Goal: Transaction & Acquisition: Purchase product/service

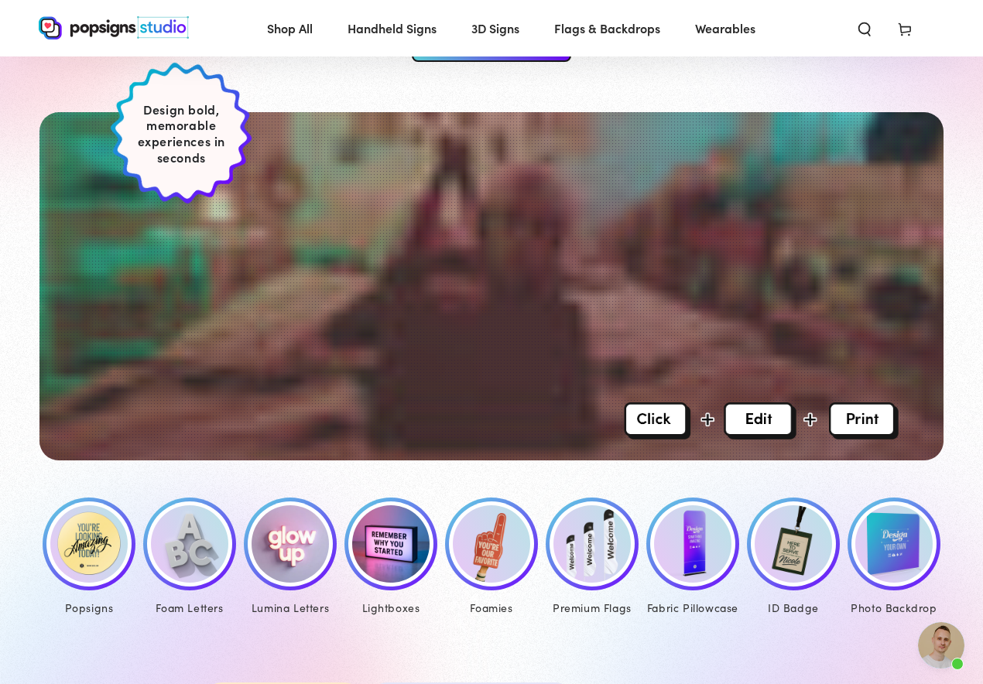
scroll to position [338, 0]
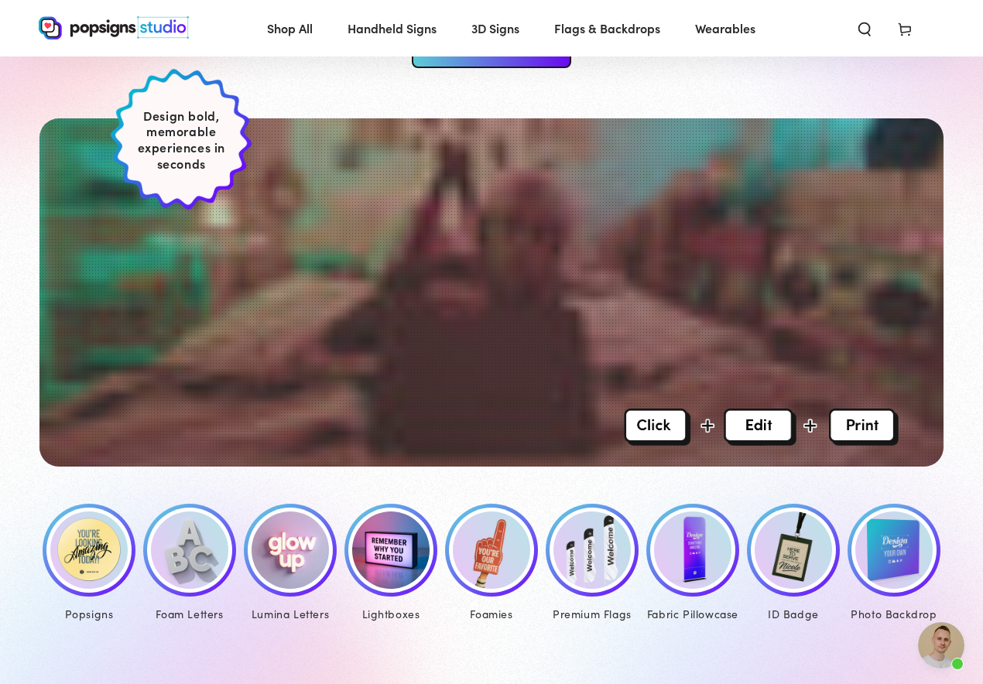
click at [91, 556] on img at bounding box center [88, 550] width 77 height 77
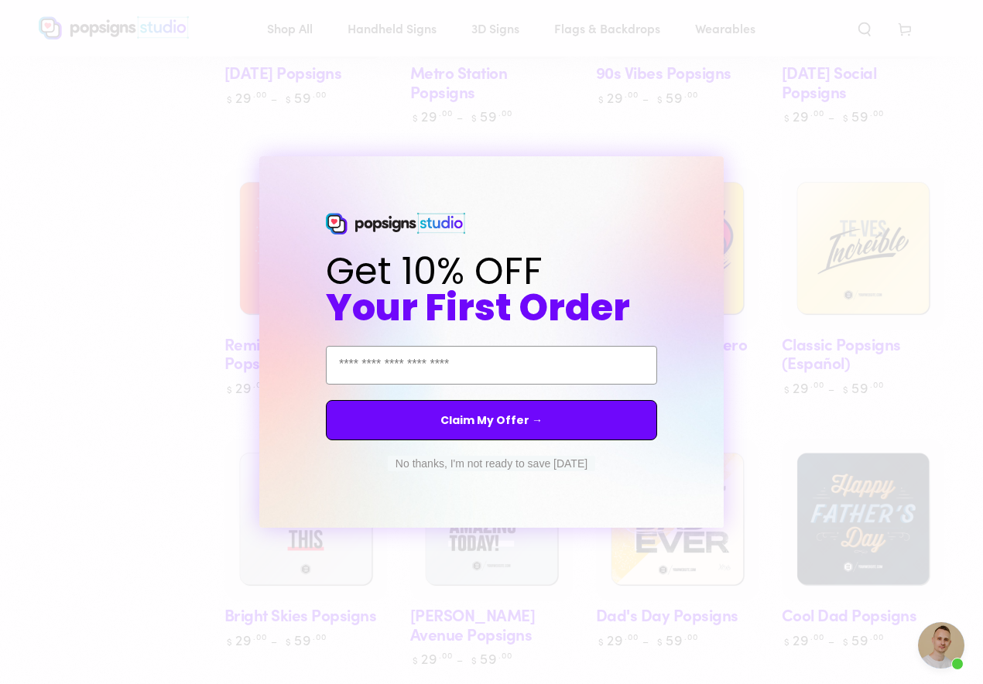
scroll to position [950, 0]
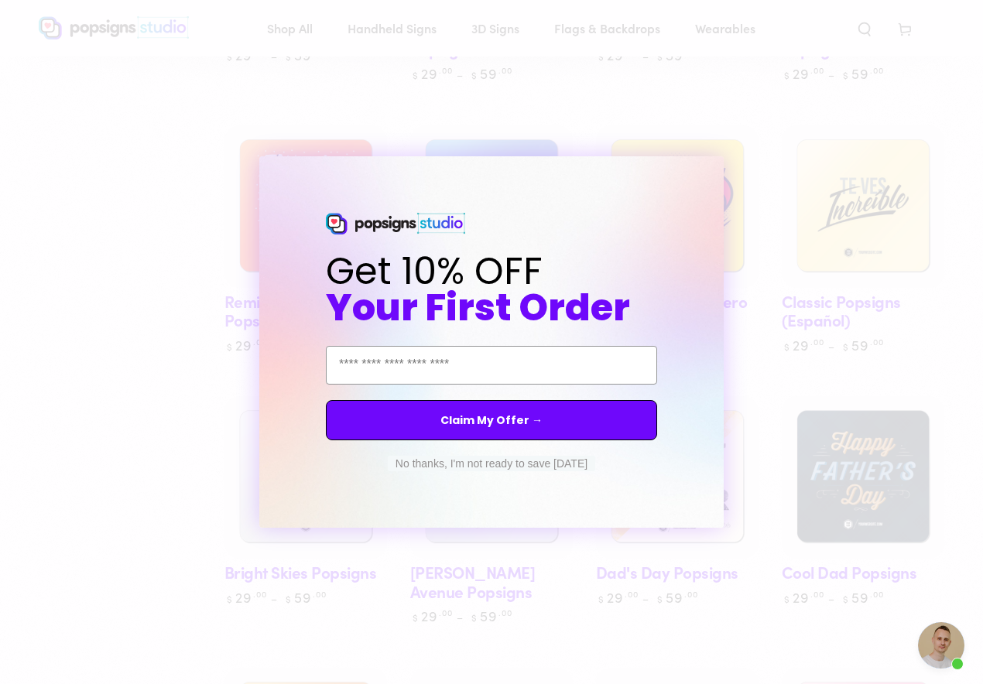
click at [532, 461] on button "No thanks, I'm not ready to save today" at bounding box center [491, 463] width 207 height 15
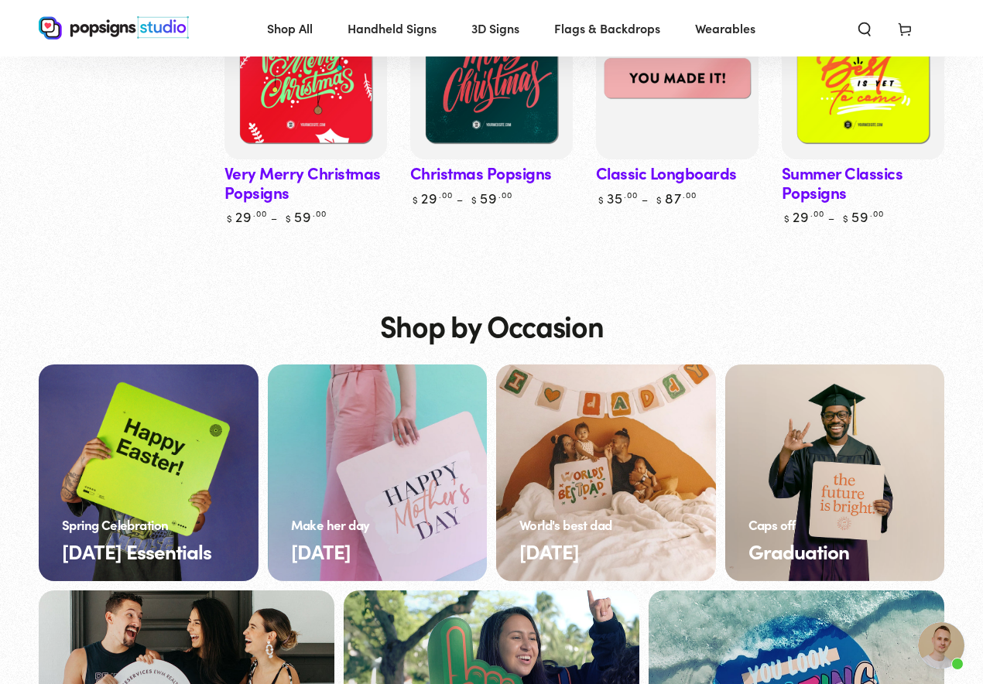
scroll to position [3820, 0]
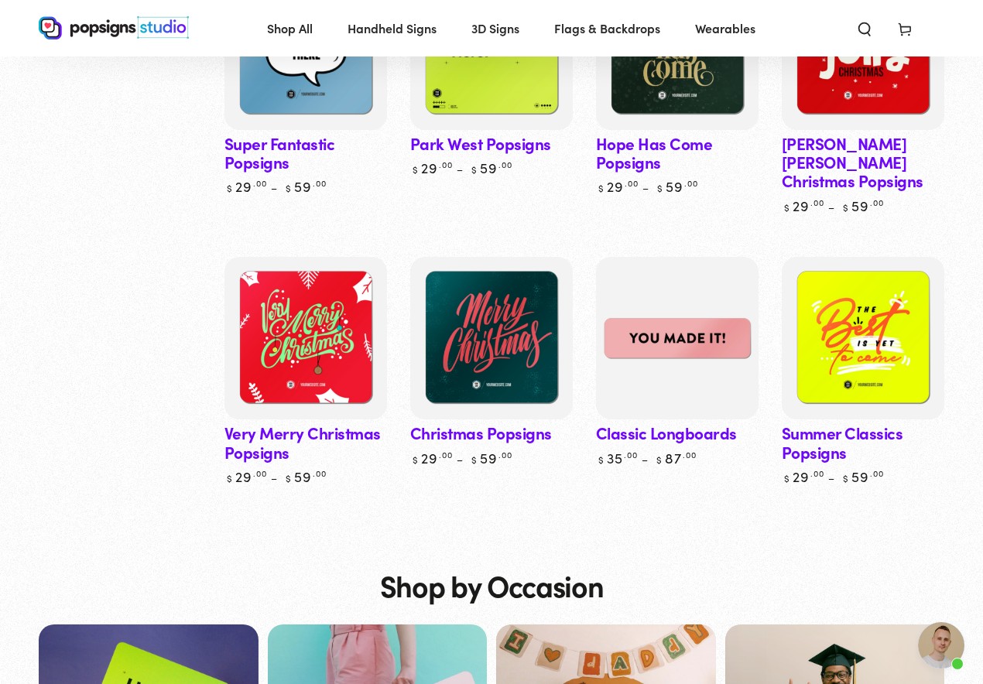
drag, startPoint x: 700, startPoint y: 306, endPoint x: 810, endPoint y: 0, distance: 325.6
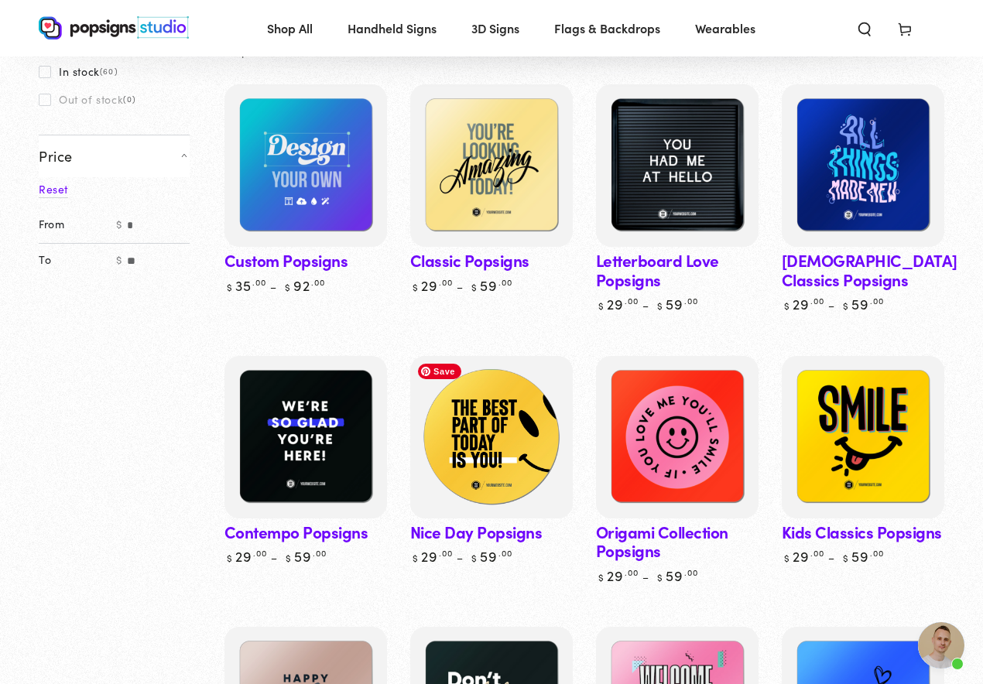
scroll to position [169, 0]
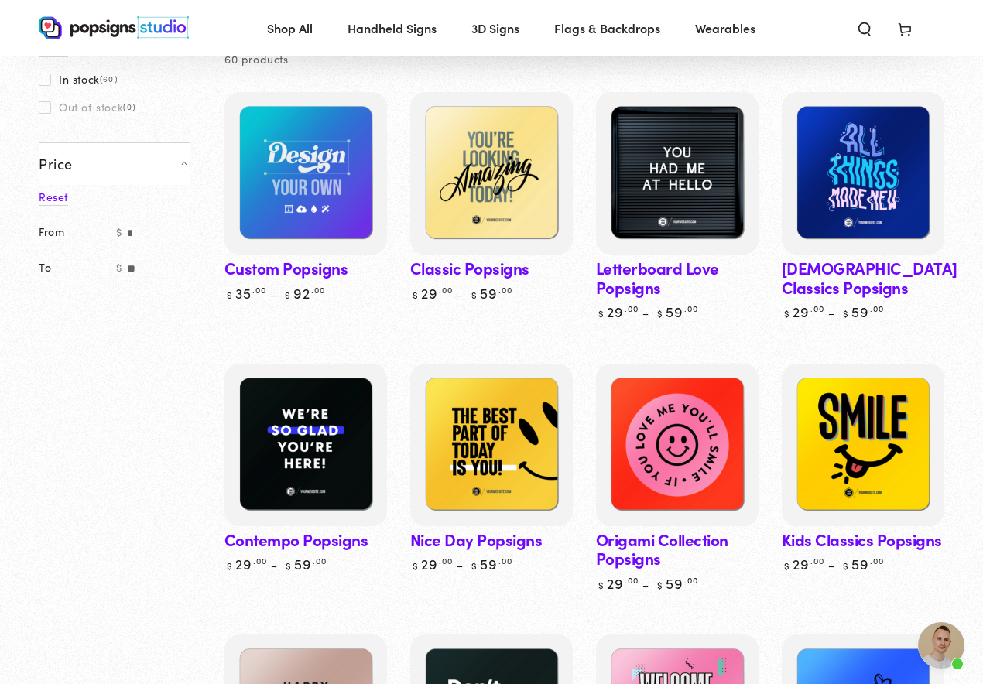
drag, startPoint x: 301, startPoint y: 431, endPoint x: 814, endPoint y: 1, distance: 669.7
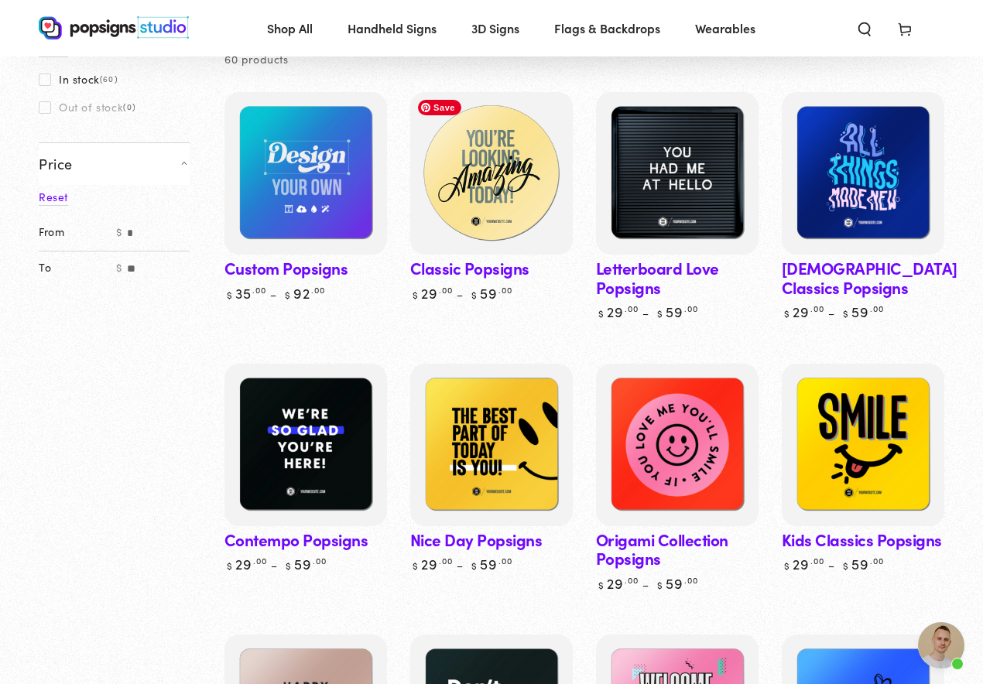
click at [499, 178] on img at bounding box center [491, 173] width 167 height 167
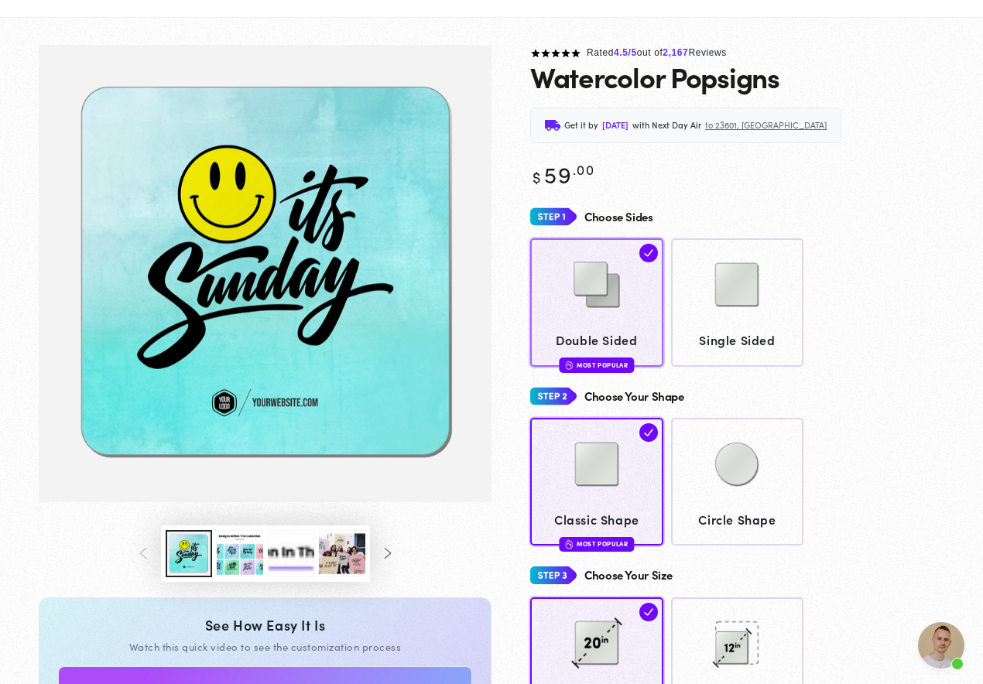
scroll to position [114, 0]
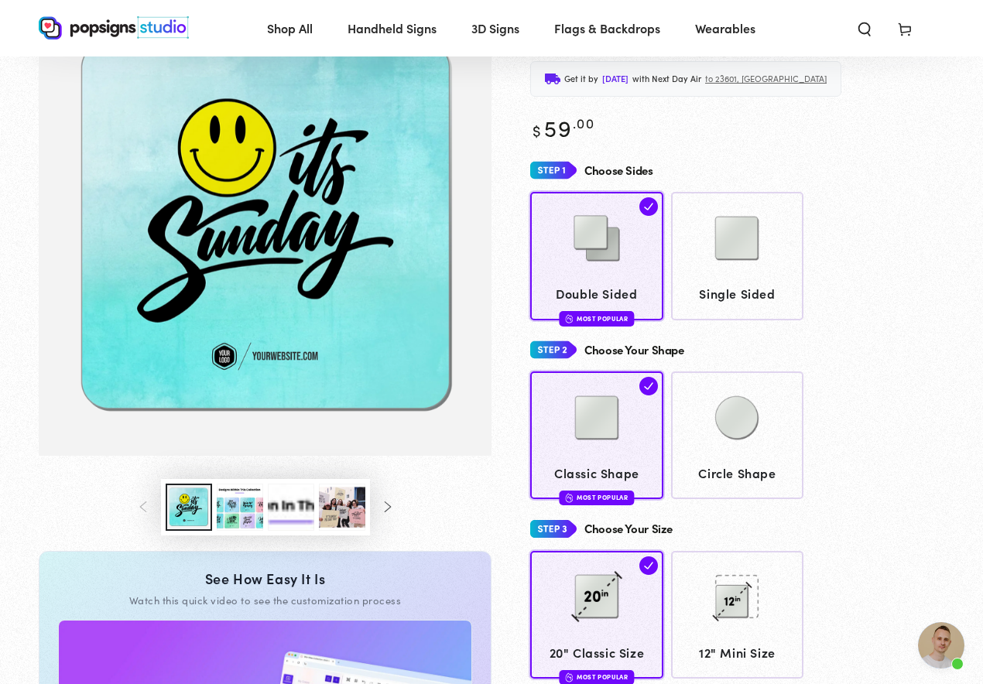
click at [231, 513] on button "Load image 3 in gallery view" at bounding box center [240, 507] width 46 height 47
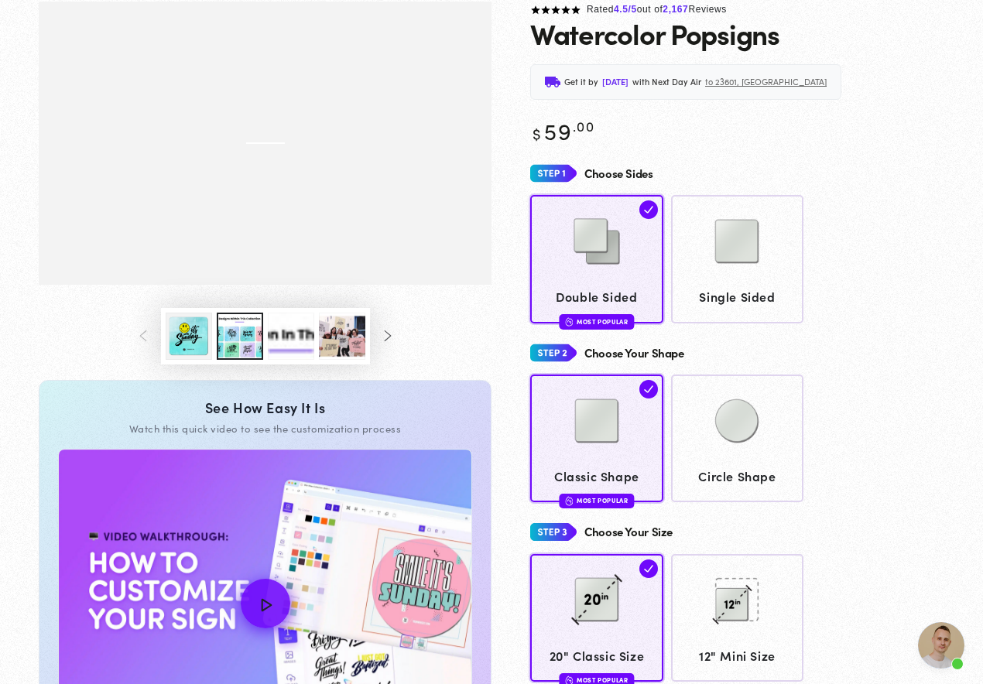
scroll to position [0, 0]
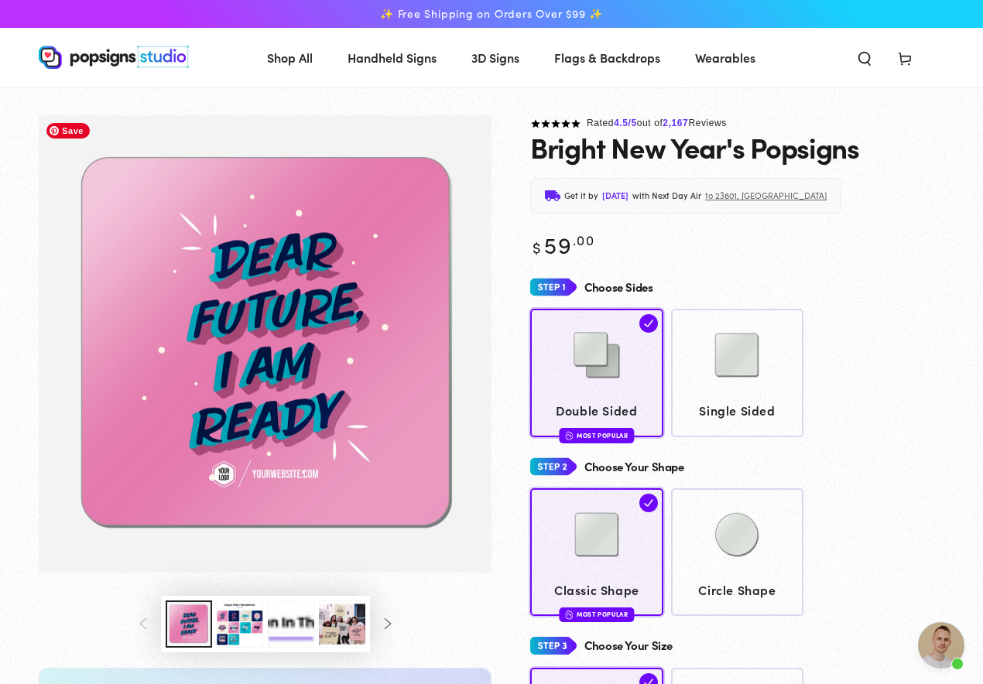
click at [234, 628] on button "Load image 3 in gallery view" at bounding box center [240, 624] width 46 height 47
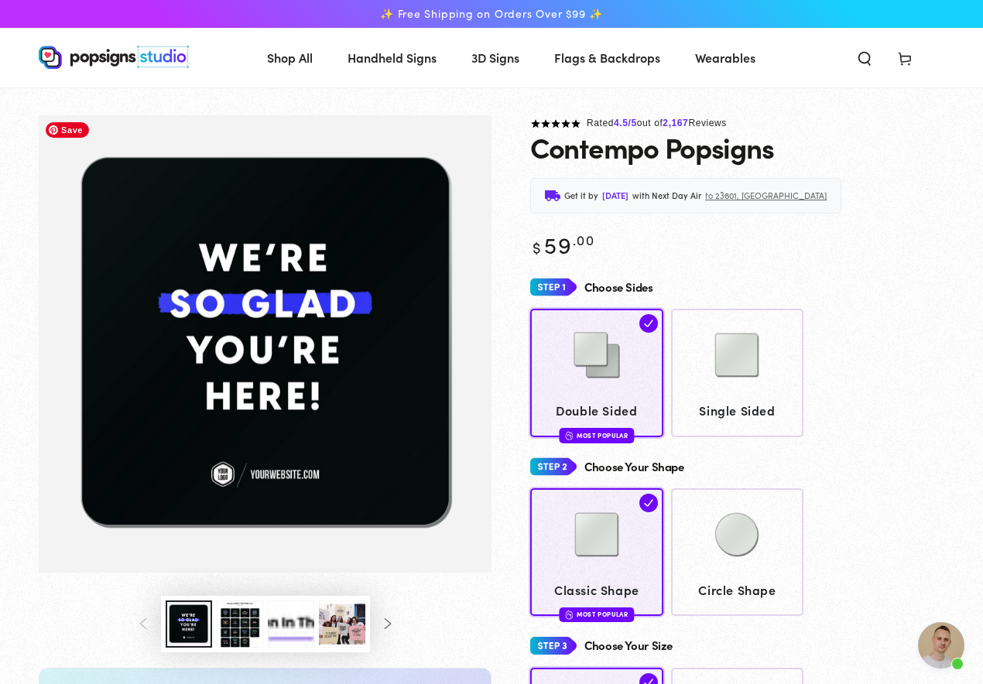
click at [233, 618] on button "Load image 3 in gallery view" at bounding box center [240, 624] width 46 height 47
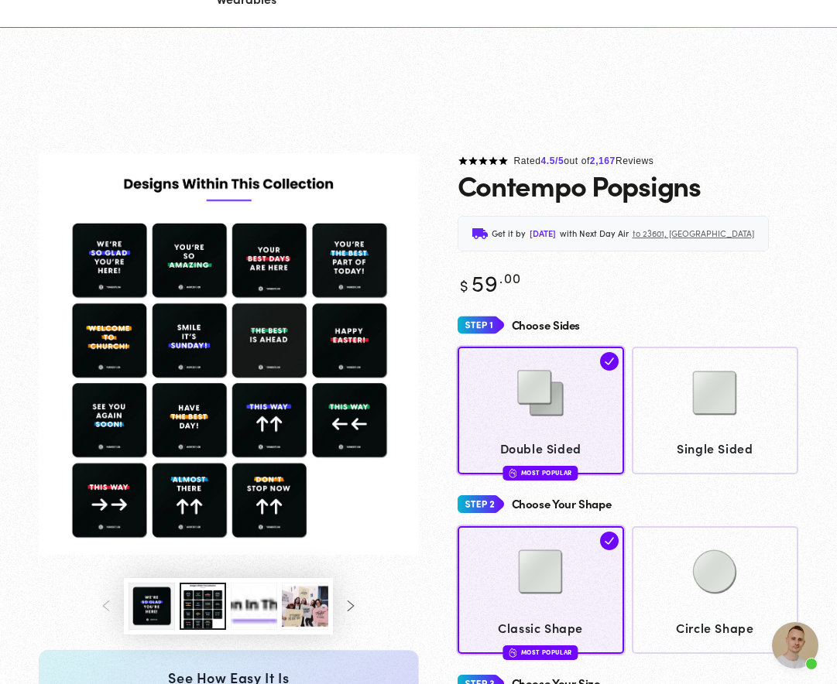
scroll to position [170, 0]
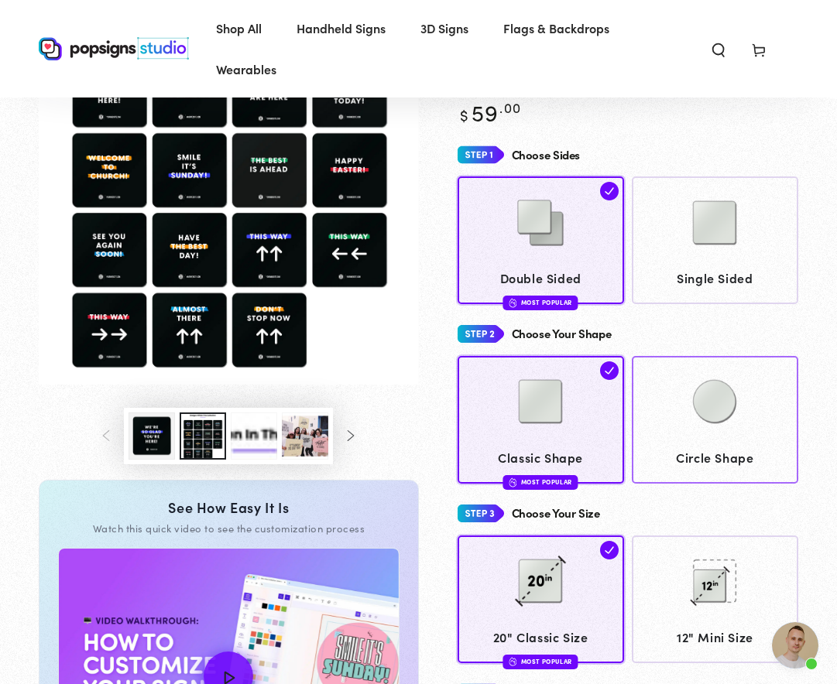
click at [725, 410] on img at bounding box center [714, 401] width 77 height 77
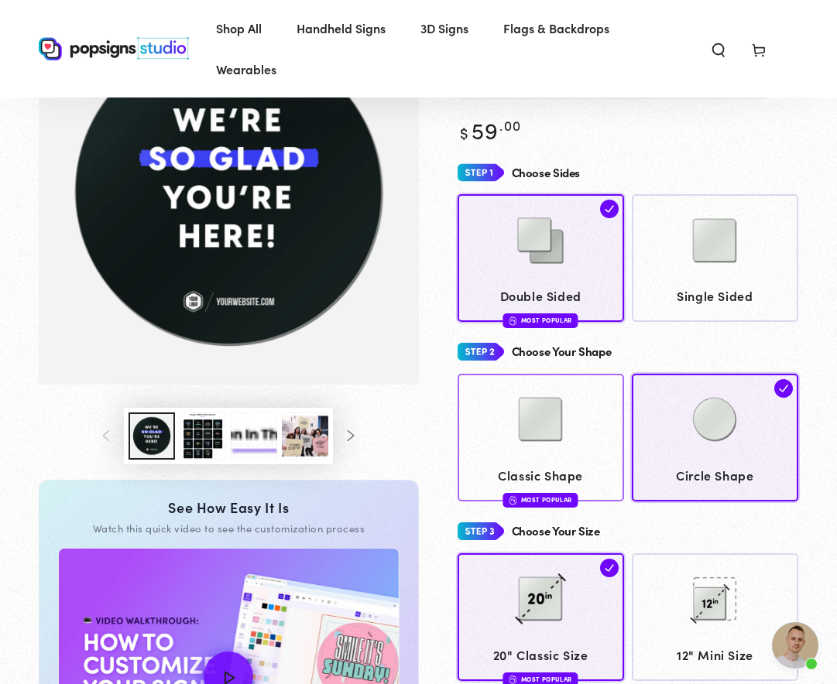
scroll to position [86, 0]
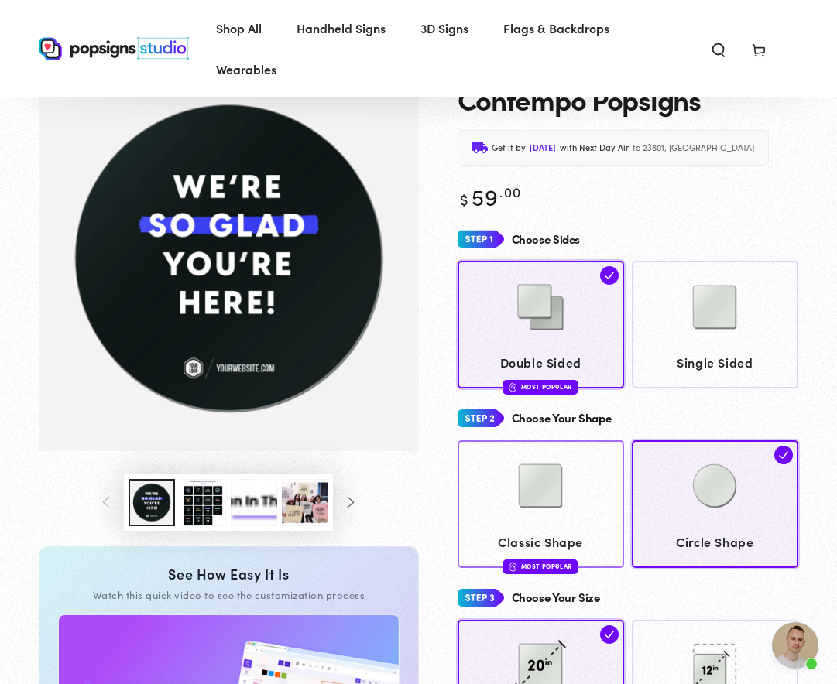
click at [526, 514] on img at bounding box center [540, 485] width 77 height 77
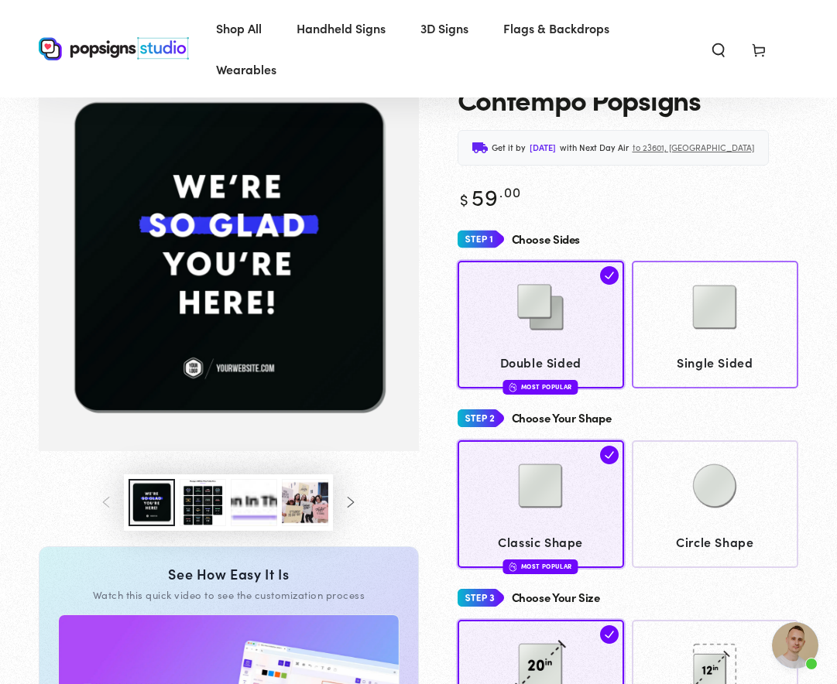
click at [717, 313] on img at bounding box center [714, 307] width 77 height 77
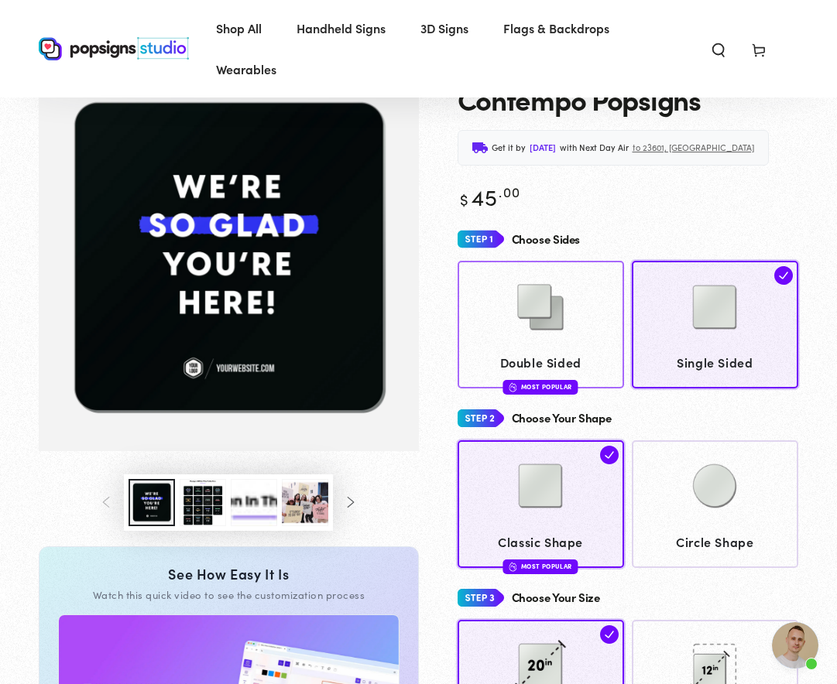
click at [584, 308] on div at bounding box center [540, 308] width 152 height 77
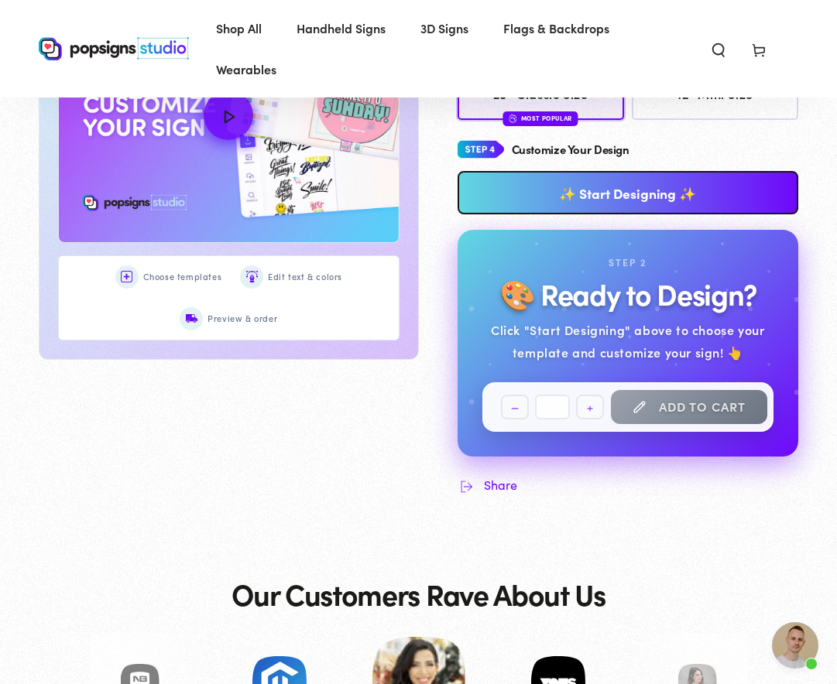
scroll to position [472, 0]
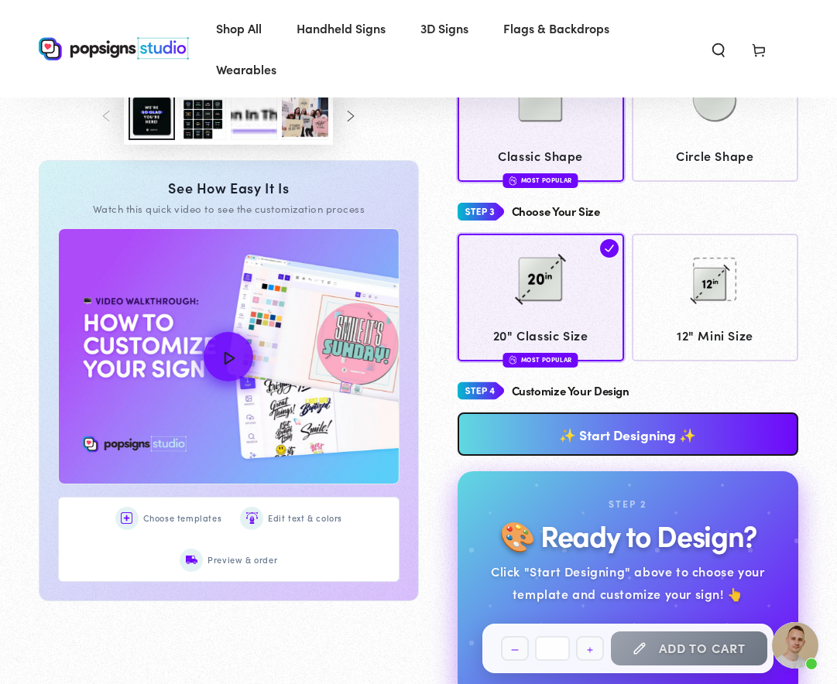
click at [606, 432] on link "✨ Start Designing ✨" at bounding box center [627, 434] width 341 height 43
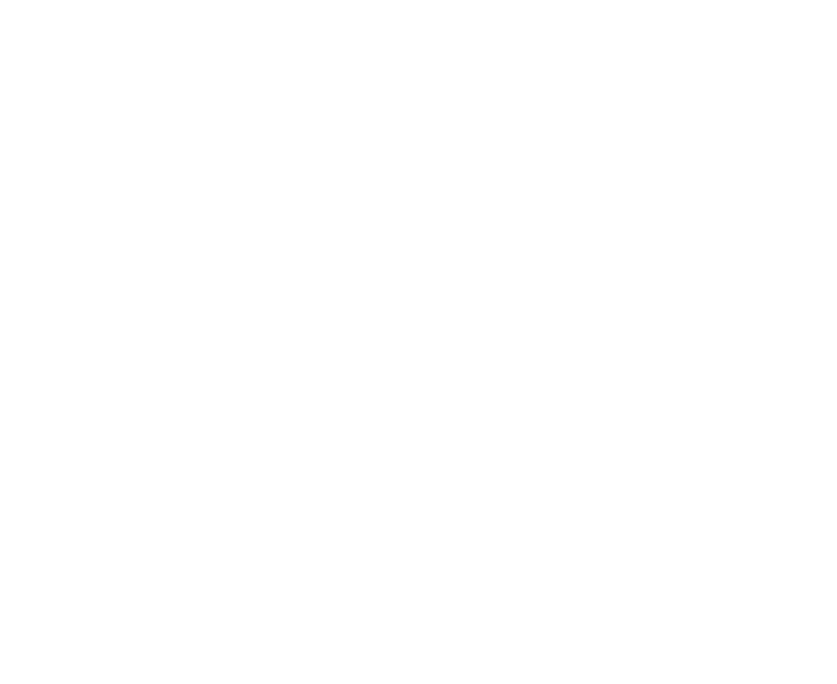
scroll to position [0, 0]
type textarea "An ancient tree with a door leading to a magical world"
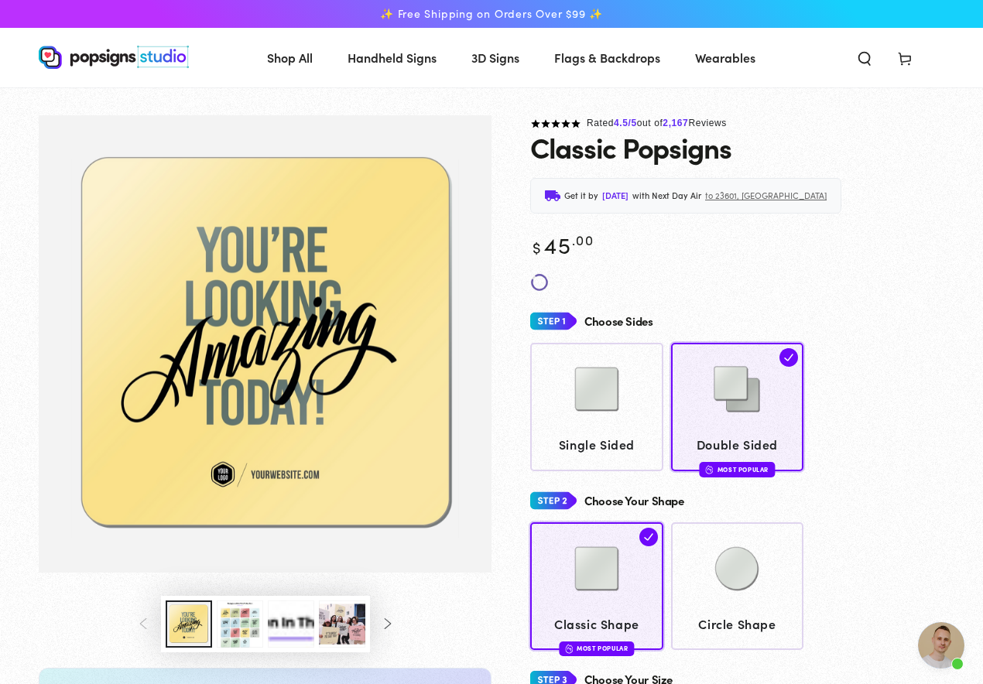
click at [232, 624] on button "Load image 3 in gallery view" at bounding box center [240, 624] width 46 height 47
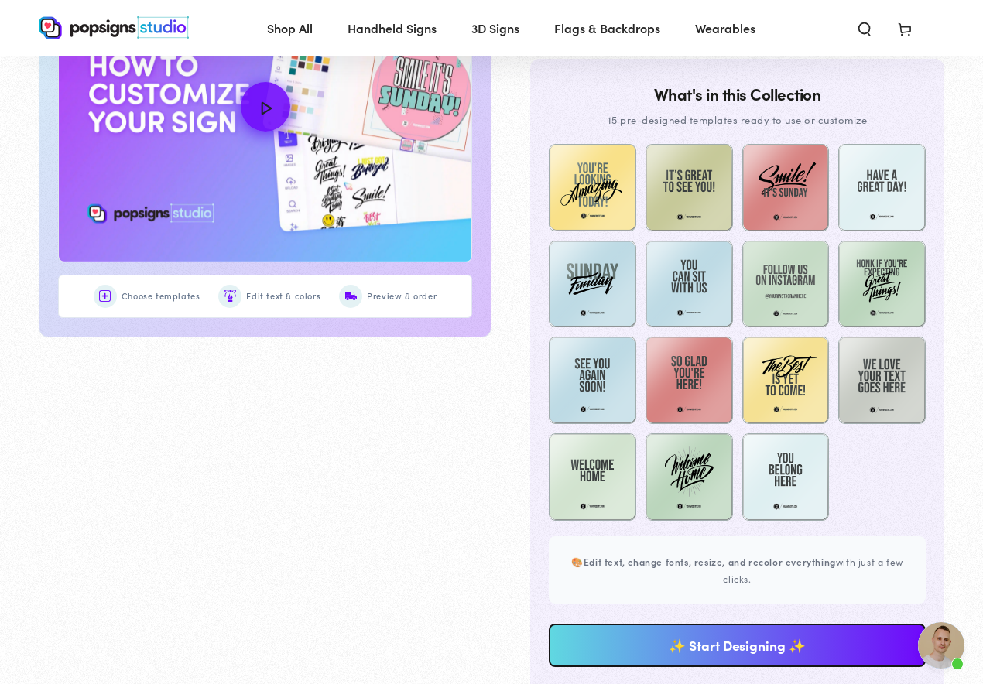
scroll to position [814, 0]
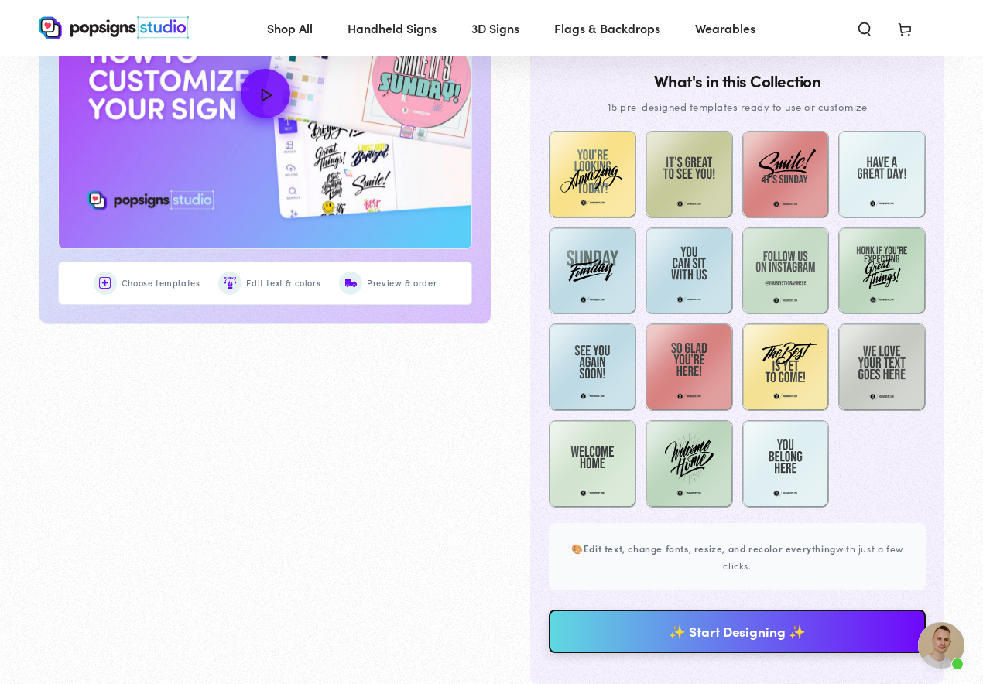
click at [597, 631] on link "✨ Start Designing ✨" at bounding box center [737, 631] width 377 height 43
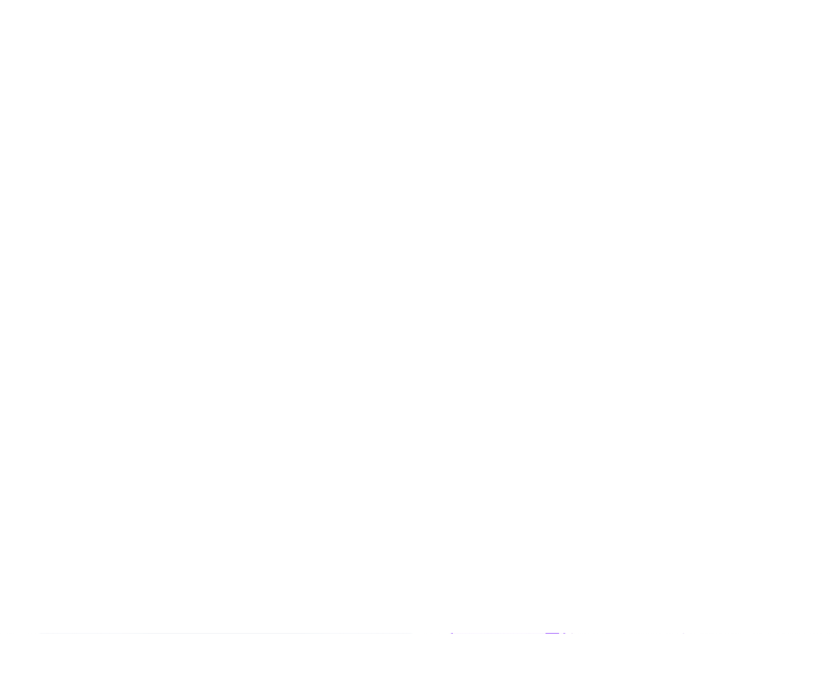
scroll to position [0, 0]
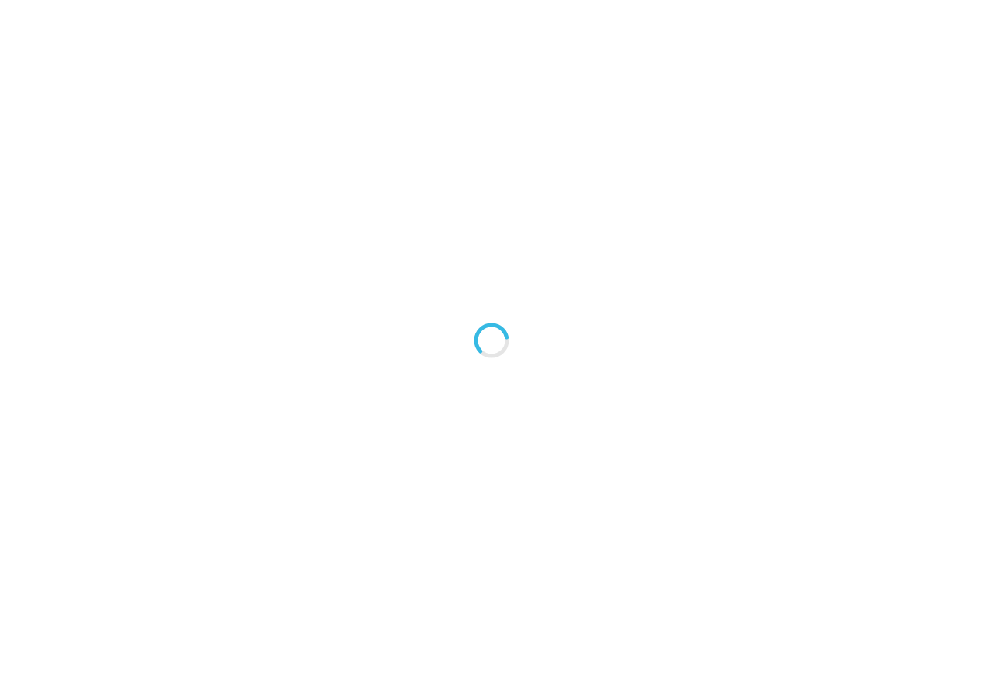
type textarea "An ancient tree with a door leading to a magical world"
